Goal: Navigation & Orientation: Find specific page/section

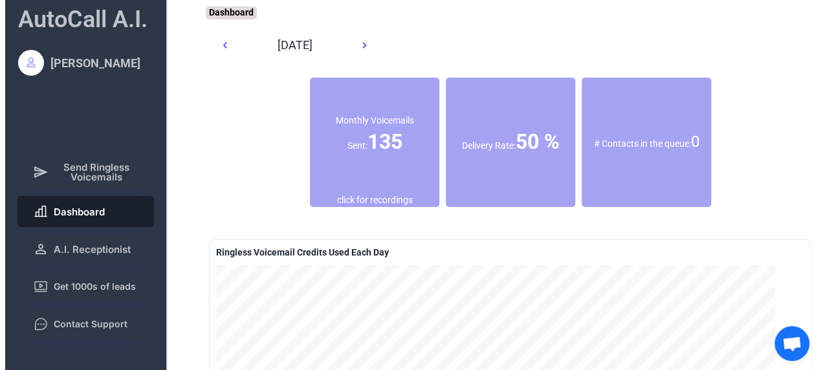
scroll to position [423, 0]
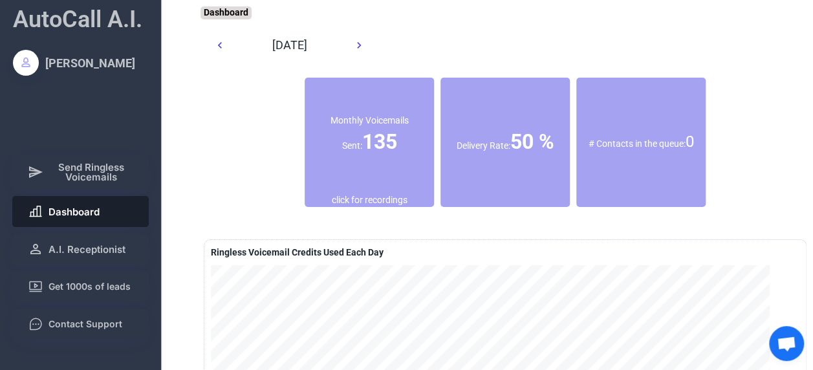
click at [735, 50] on div "[DATE]" at bounding box center [505, 45] width 590 height 26
click at [122, 208] on button "Dashboard" at bounding box center [80, 211] width 137 height 31
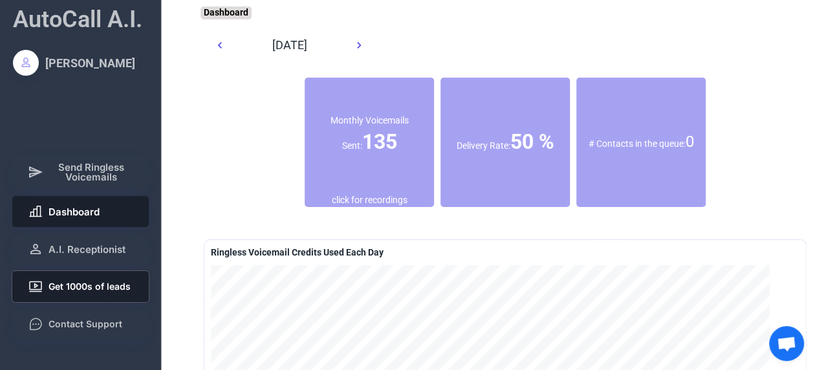
click at [111, 290] on span "Get 1000s of leads" at bounding box center [90, 286] width 82 height 9
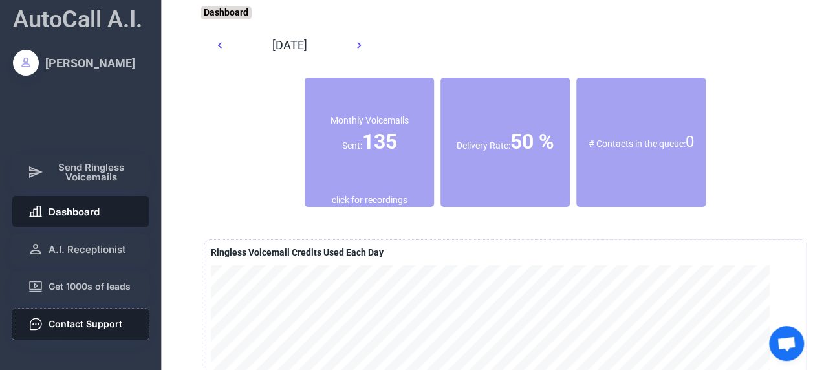
click at [106, 323] on span "Contact Support" at bounding box center [86, 323] width 74 height 9
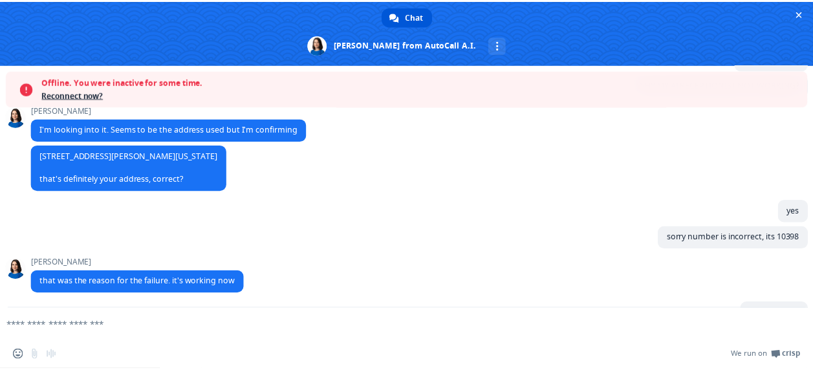
scroll to position [466, 0]
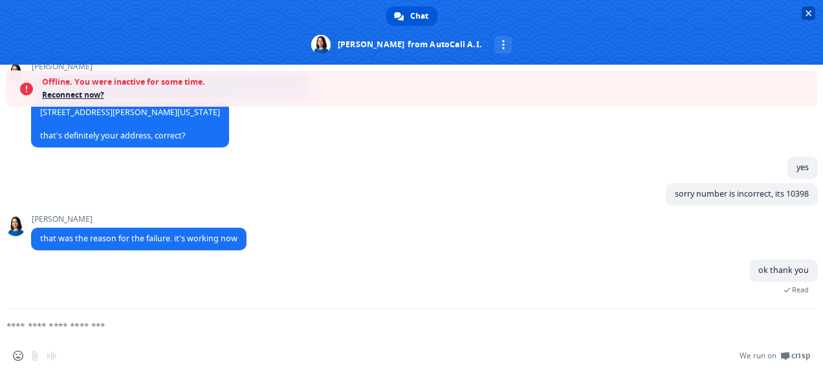
click at [807, 17] on span "Close chat" at bounding box center [808, 13] width 14 height 14
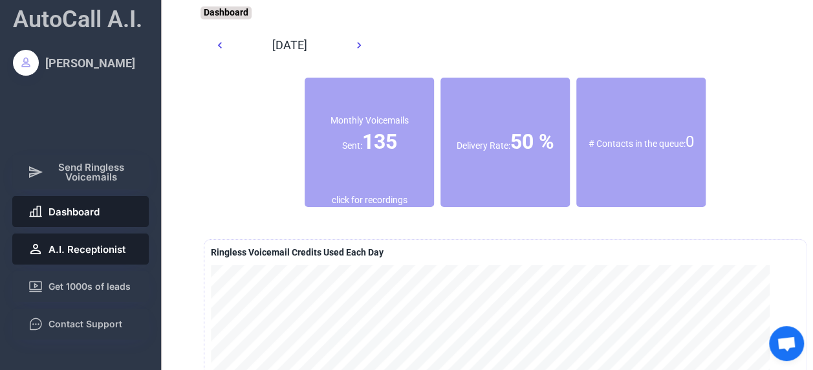
click at [61, 248] on span "A.I. Receptionist" at bounding box center [87, 249] width 77 height 10
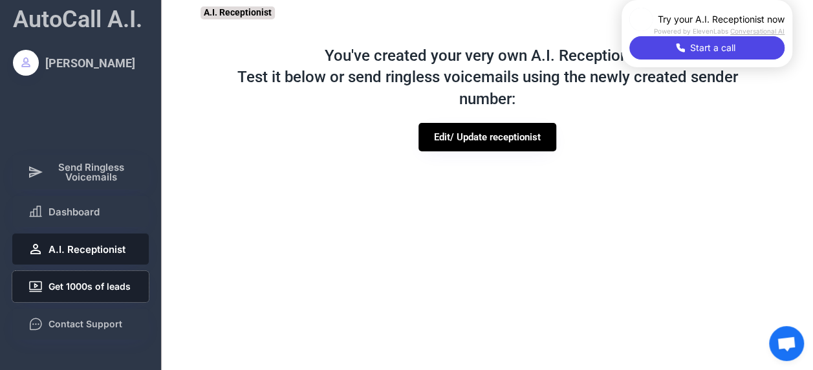
click at [83, 285] on span "Get 1000s of leads" at bounding box center [90, 286] width 82 height 9
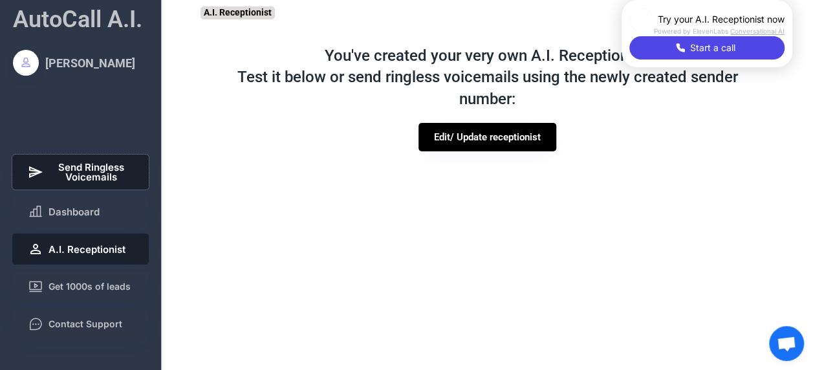
click at [94, 164] on span "Send Ringless Voicemails" at bounding box center [91, 171] width 85 height 19
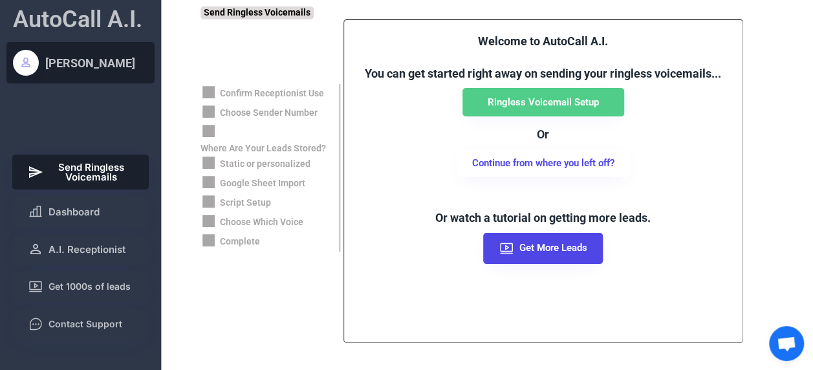
click at [69, 56] on div "[PERSON_NAME]" at bounding box center [90, 63] width 90 height 16
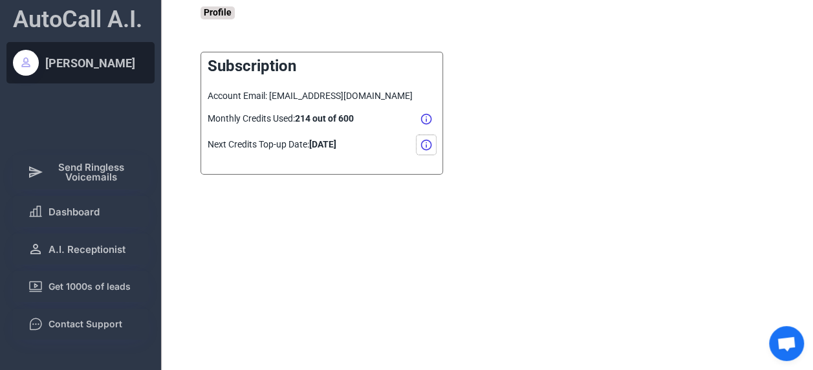
click at [428, 146] on icon at bounding box center [426, 144] width 13 height 13
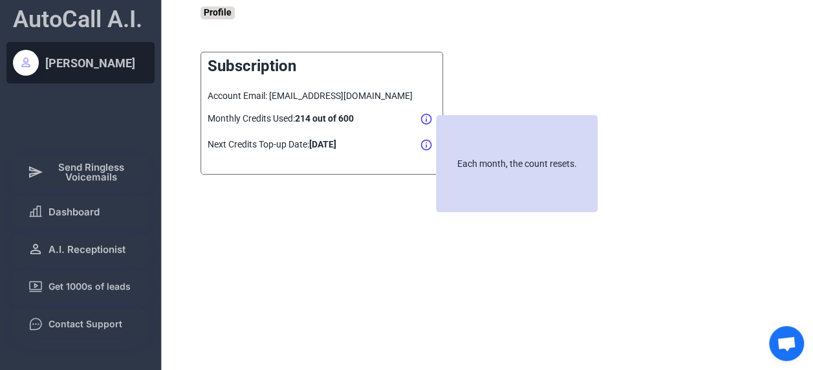
click at [406, 210] on div "Profile Confirm Receptionist Use Choose Sender Number Where Are Your Leads Stor…" at bounding box center [506, 204] width 612 height 408
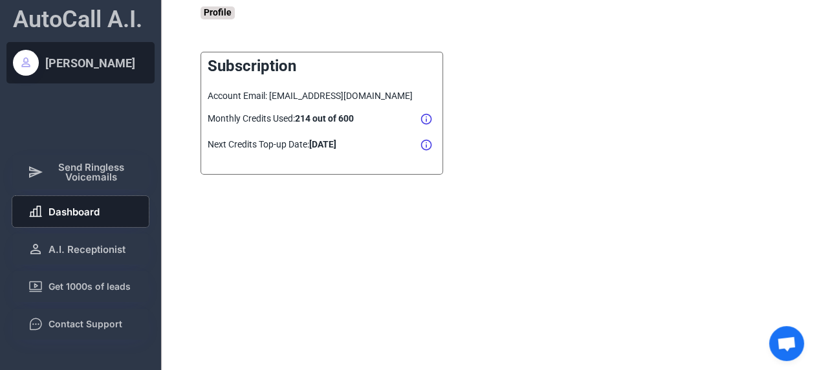
click at [100, 212] on button "Dashboard" at bounding box center [80, 211] width 137 height 31
